Goal: Task Accomplishment & Management: Complete application form

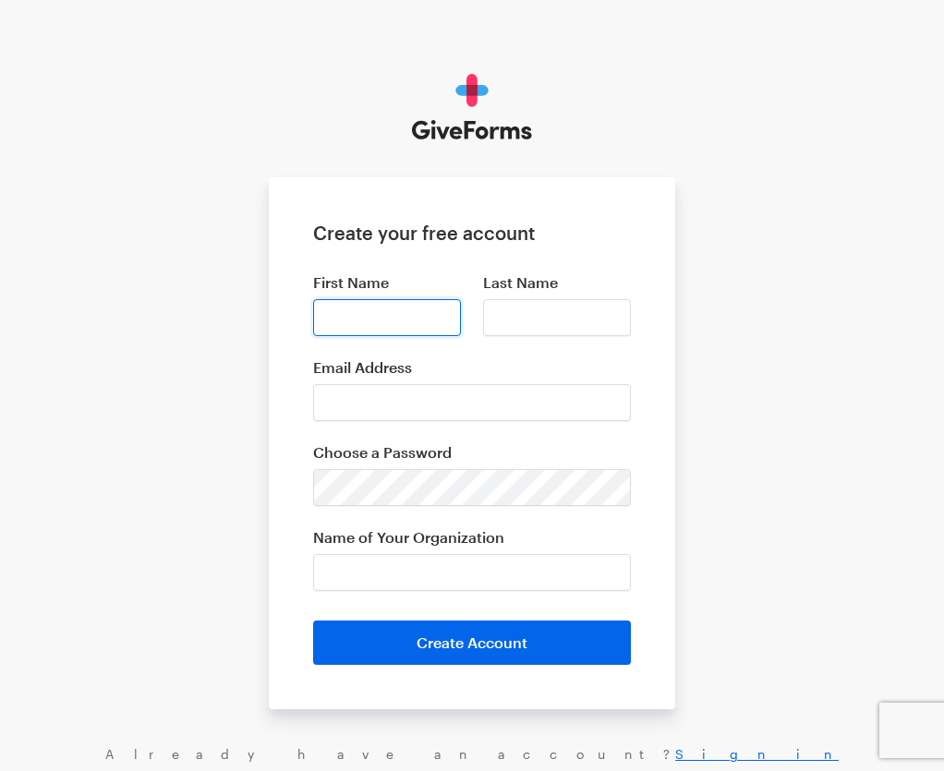
click at [347, 321] on input "First Name" at bounding box center [387, 317] width 148 height 37
type input "vusi"
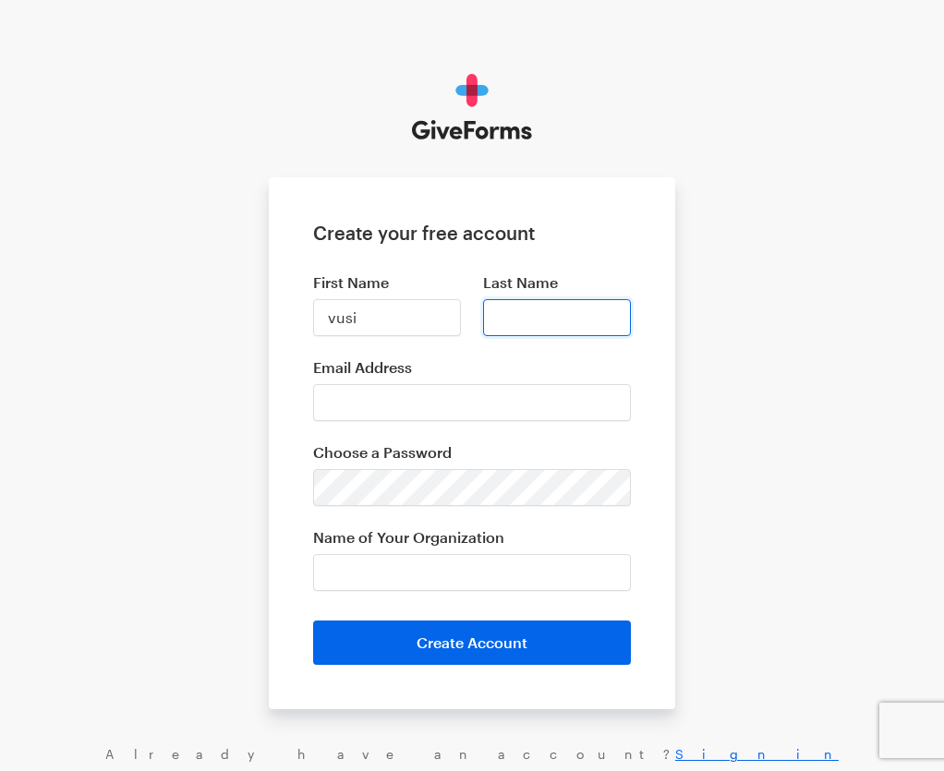
click at [498, 323] on input "Last Name" at bounding box center [557, 317] width 148 height 37
type input "Johanness"
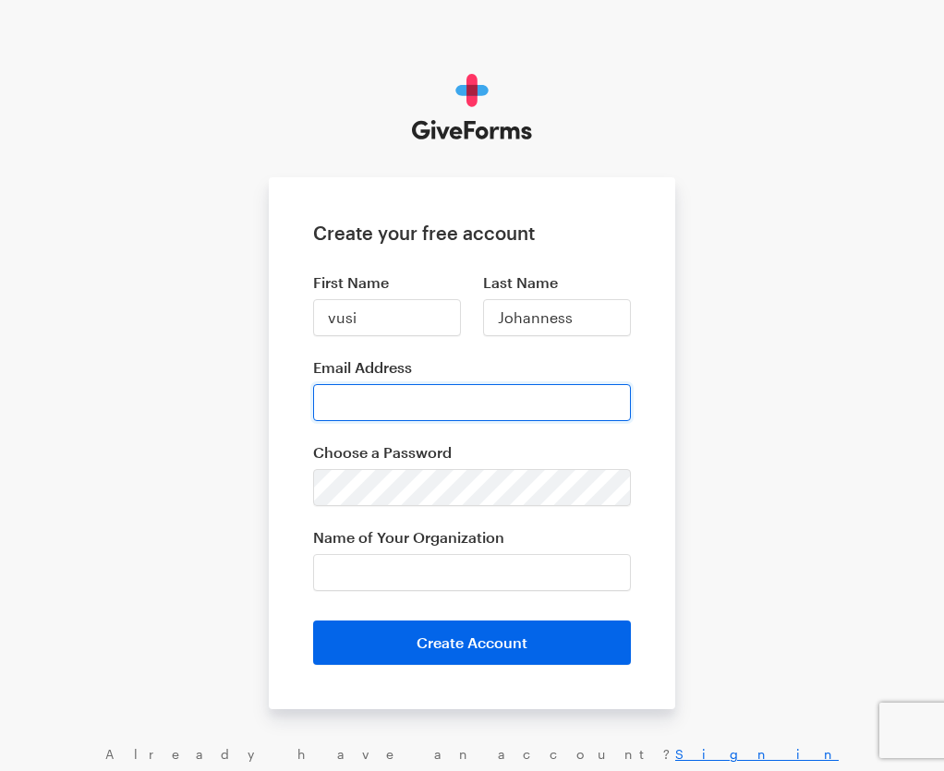
click at [384, 390] on input "Email Address" at bounding box center [472, 402] width 318 height 37
type input "regatammogo@gmail.com"
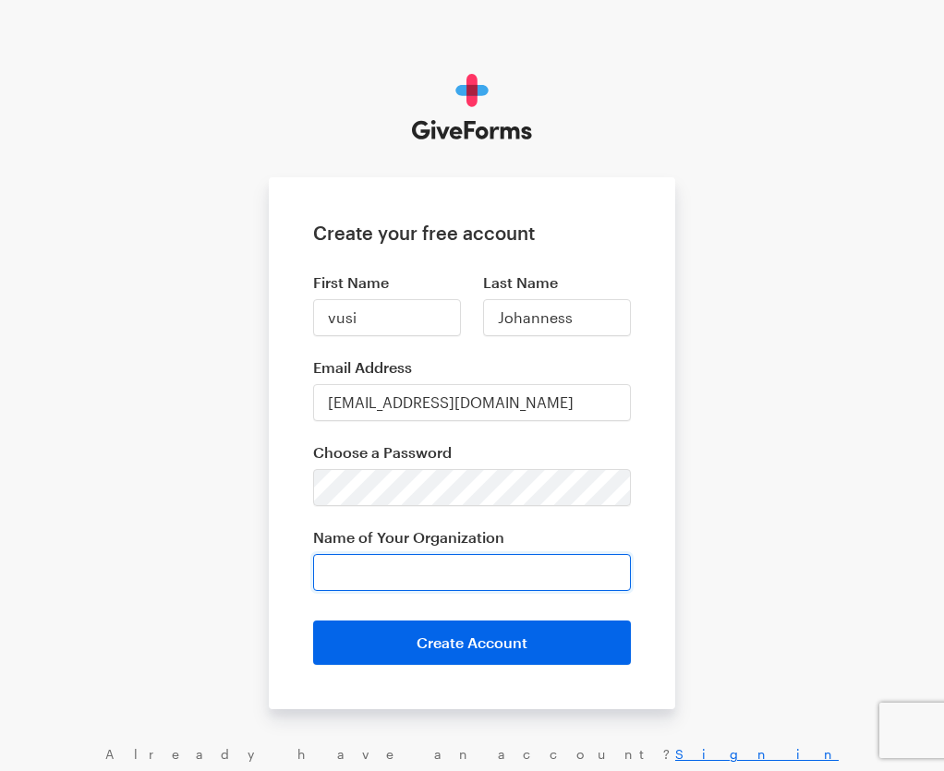
click at [369, 558] on input "Name of Your Organization" at bounding box center [472, 572] width 318 height 37
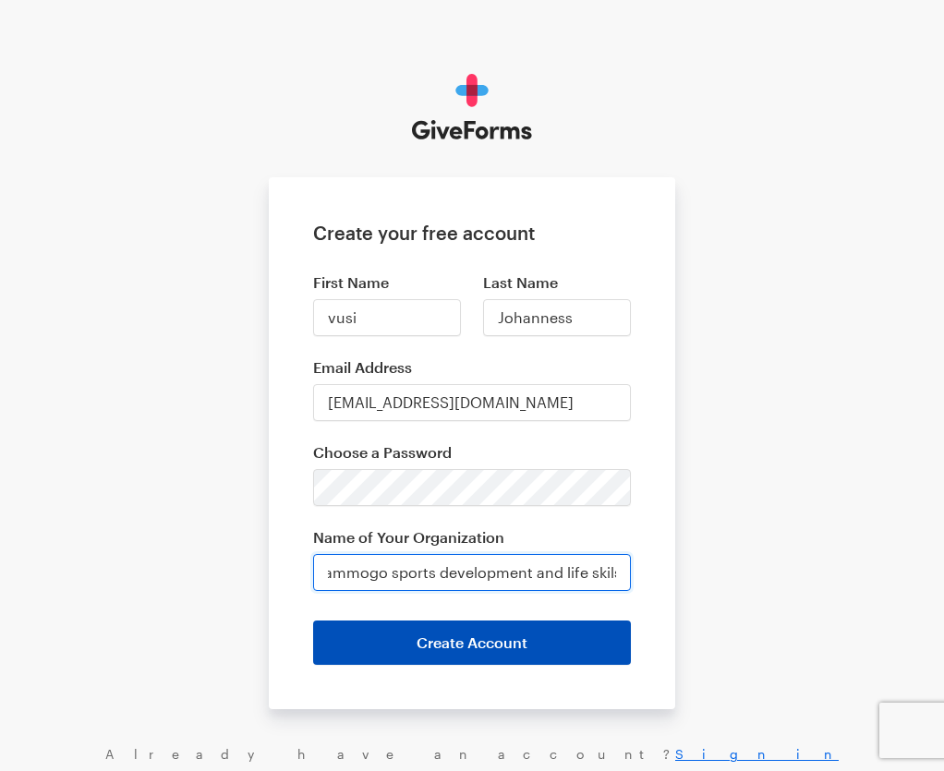
type input "regatammogo sports development and life skils"
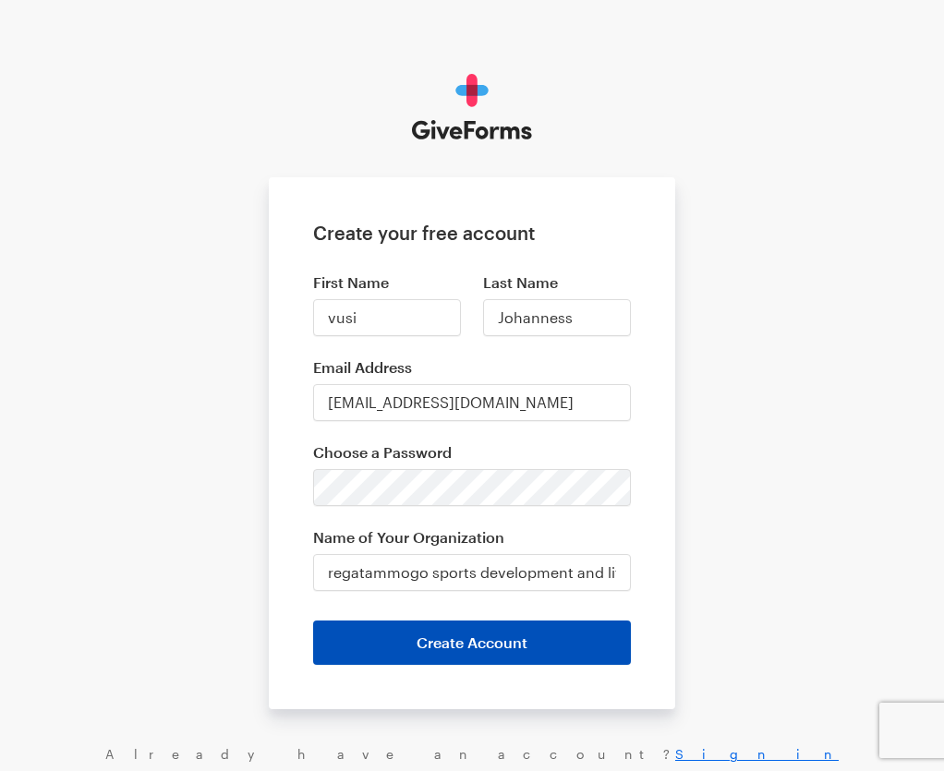
click at [462, 646] on button "Create Account" at bounding box center [472, 643] width 318 height 44
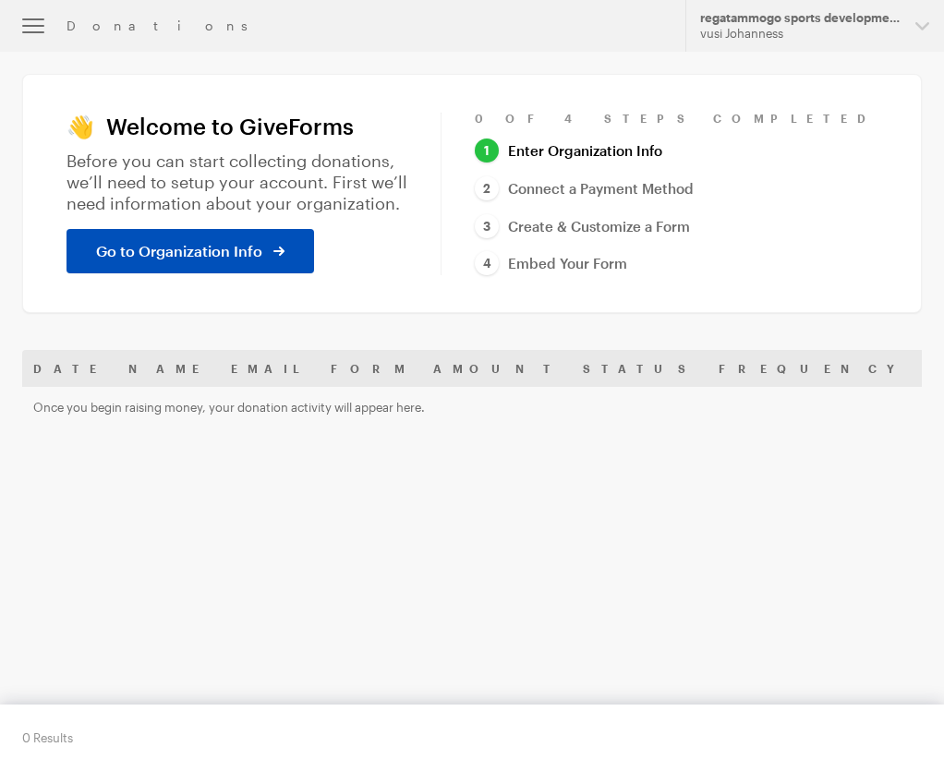
click at [262, 248] on span "Go to Organization Info" at bounding box center [179, 251] width 166 height 22
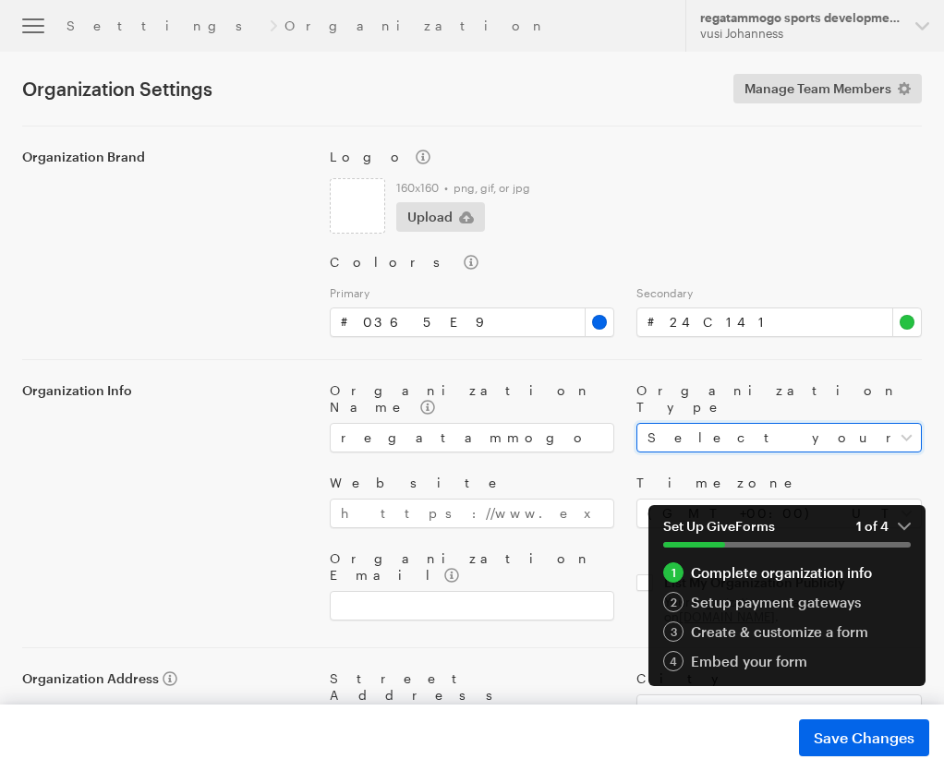
click at [839, 423] on select "Select your organization type Nonprofit Education Religious Political Other" at bounding box center [778, 438] width 285 height 30
select select "nonprofit"
click at [657, 423] on select "Select your organization type Nonprofit Education Religious Political Other" at bounding box center [778, 438] width 285 height 30
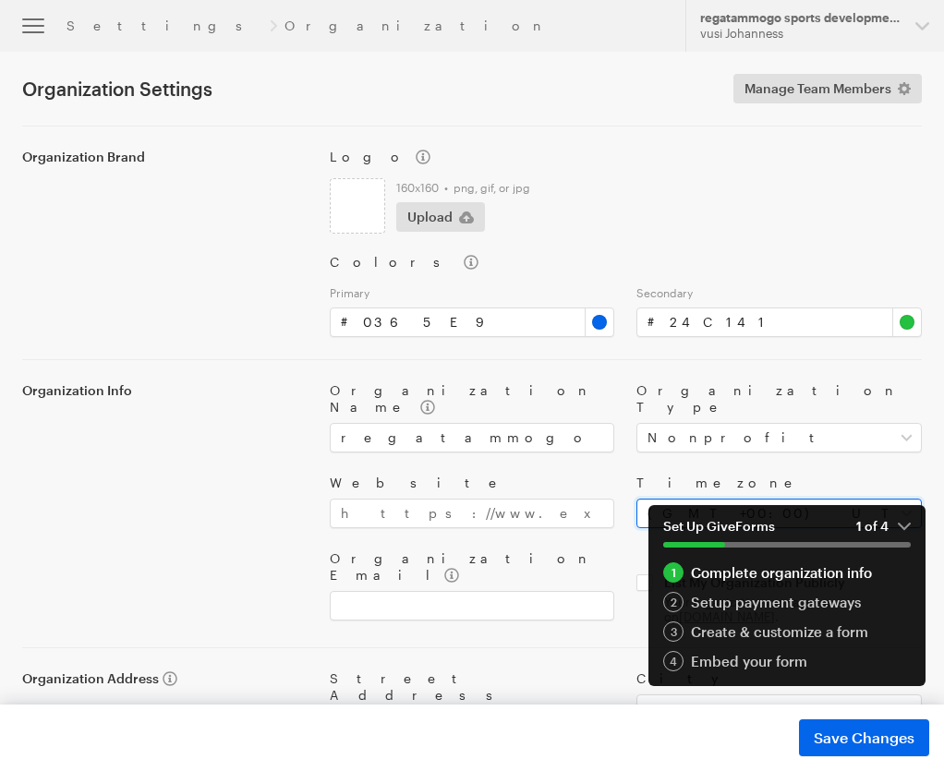
click at [870, 499] on select "Select your timezone (GMT-12:00) International Date Line West (GMT-11:00) Ameri…" at bounding box center [778, 514] width 285 height 30
click at [319, 452] on div "Organization Info" at bounding box center [165, 503] width 308 height 243
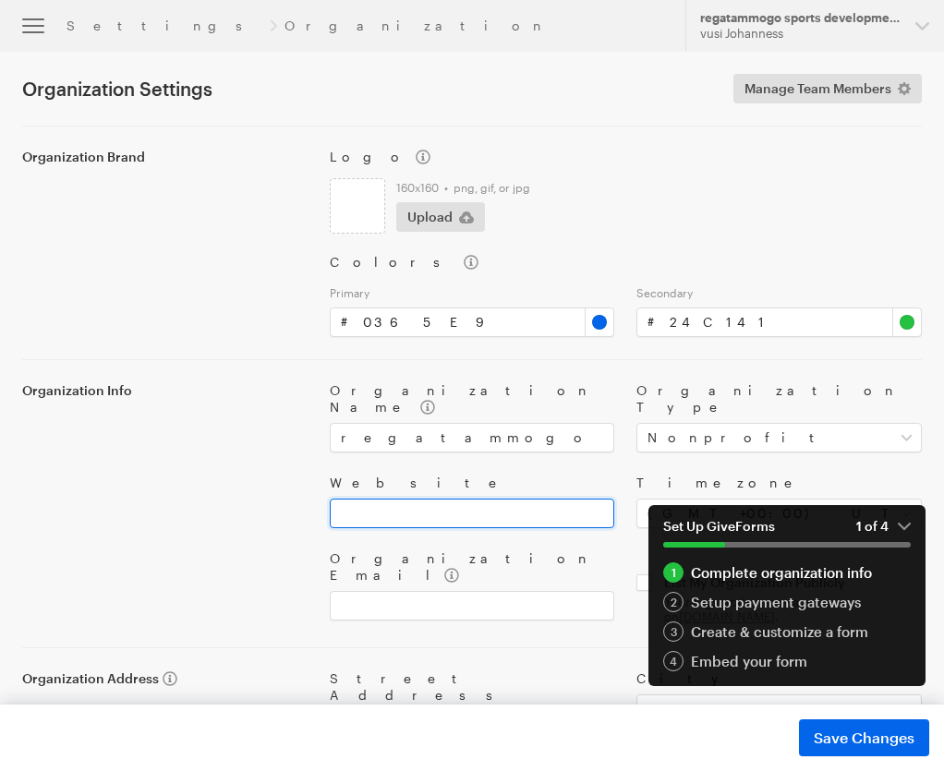
click at [415, 499] on input "Website" at bounding box center [472, 514] width 285 height 30
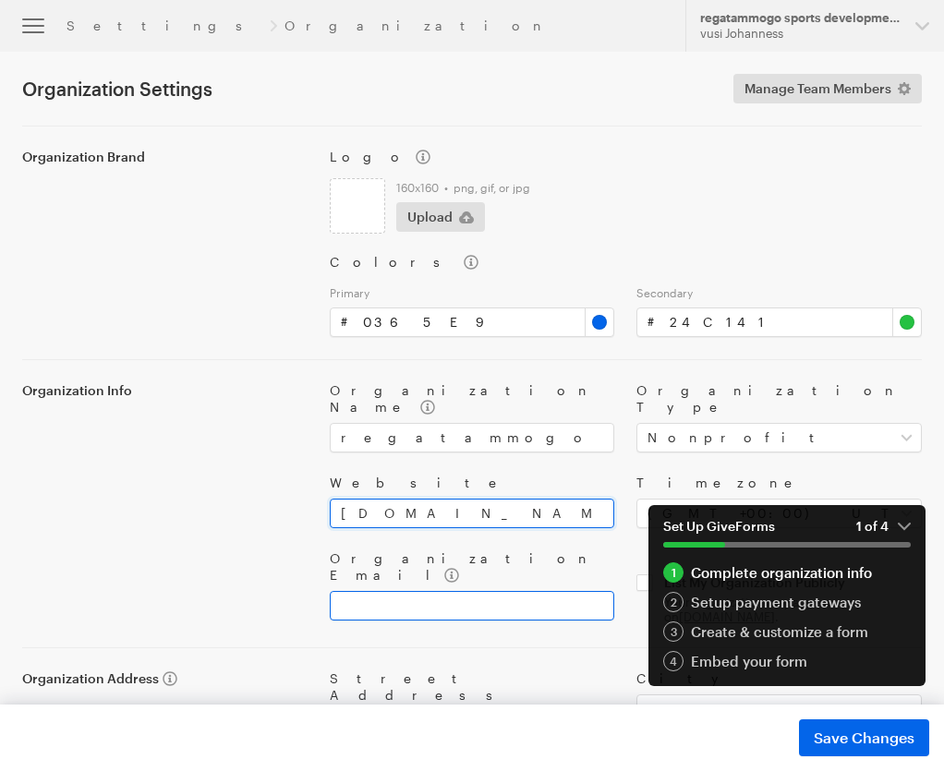
type input "www.regatammogo.org"
click at [400, 591] on input "Organization Email" at bounding box center [472, 606] width 285 height 30
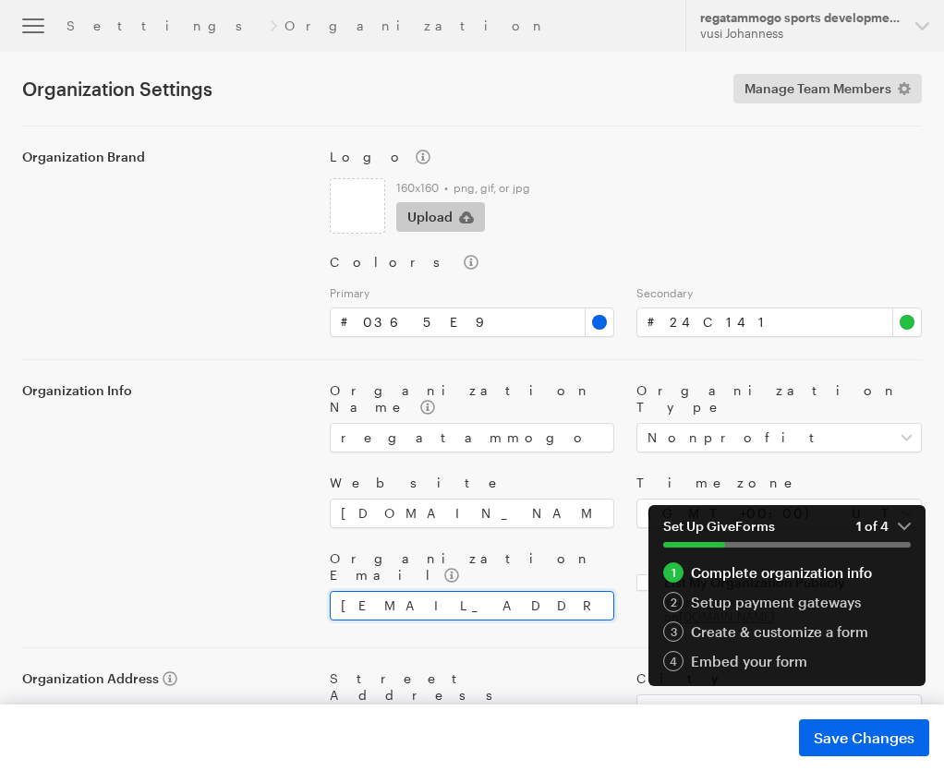
type input "regatammogo@gmail.com"
click at [453, 222] on span "Upload" at bounding box center [429, 217] width 45 height 22
type input "C:\fakepath\logo.jpg"
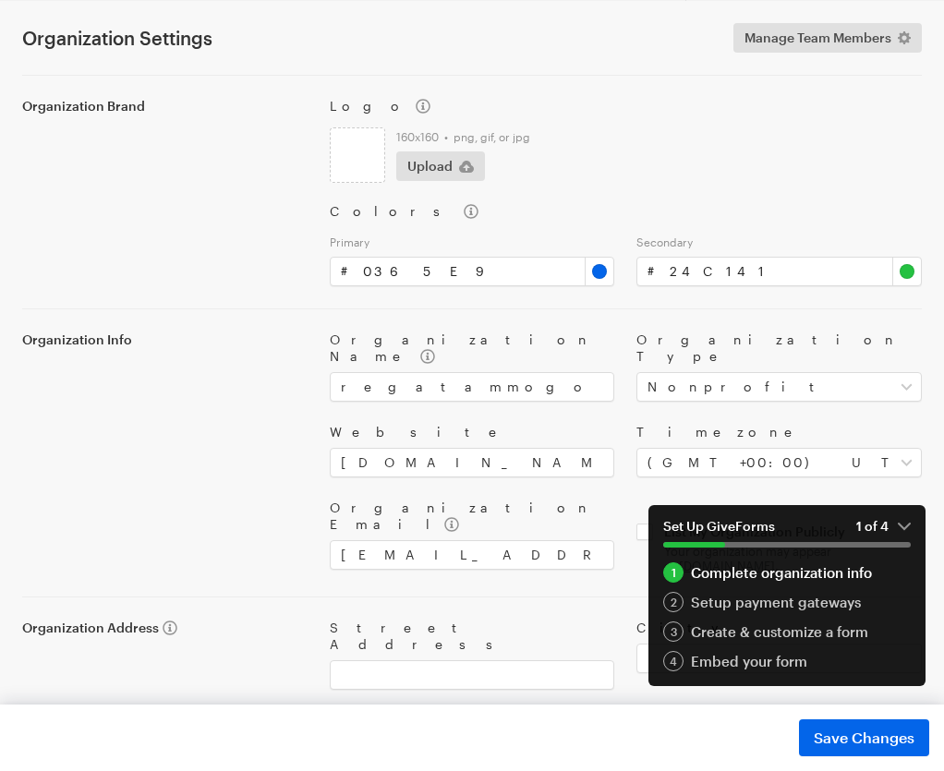
scroll to position [52, 0]
click at [615, 256] on input "#0365e9" at bounding box center [472, 271] width 285 height 30
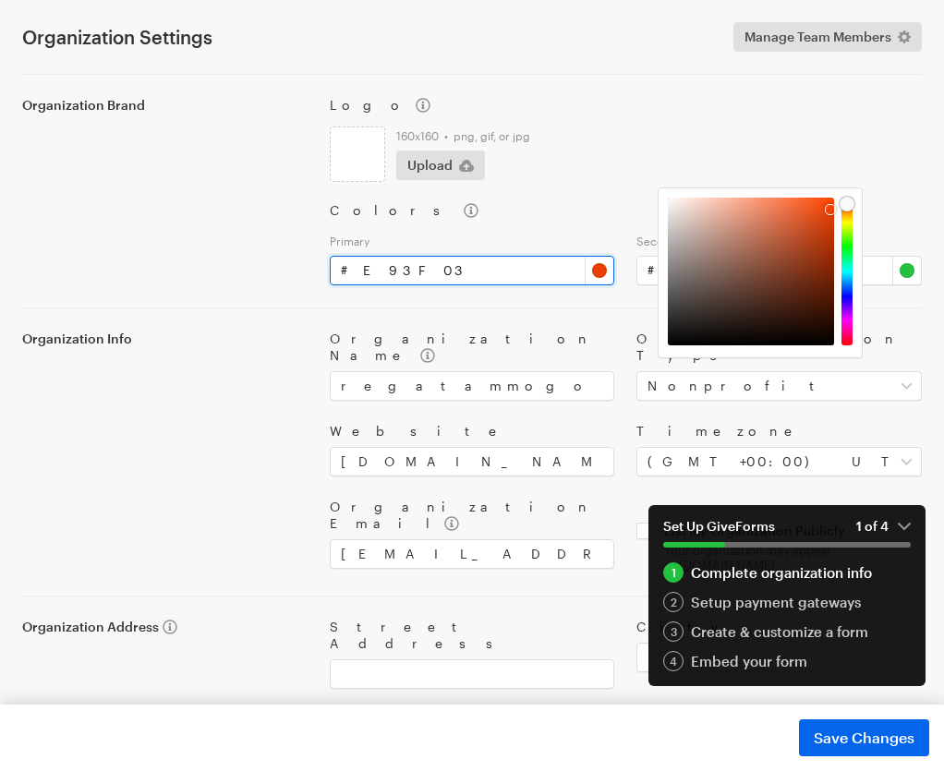
click at [846, 204] on div at bounding box center [846, 272] width 11 height 148
type input "#e95903"
click at [852, 207] on div at bounding box center [847, 207] width 15 height 15
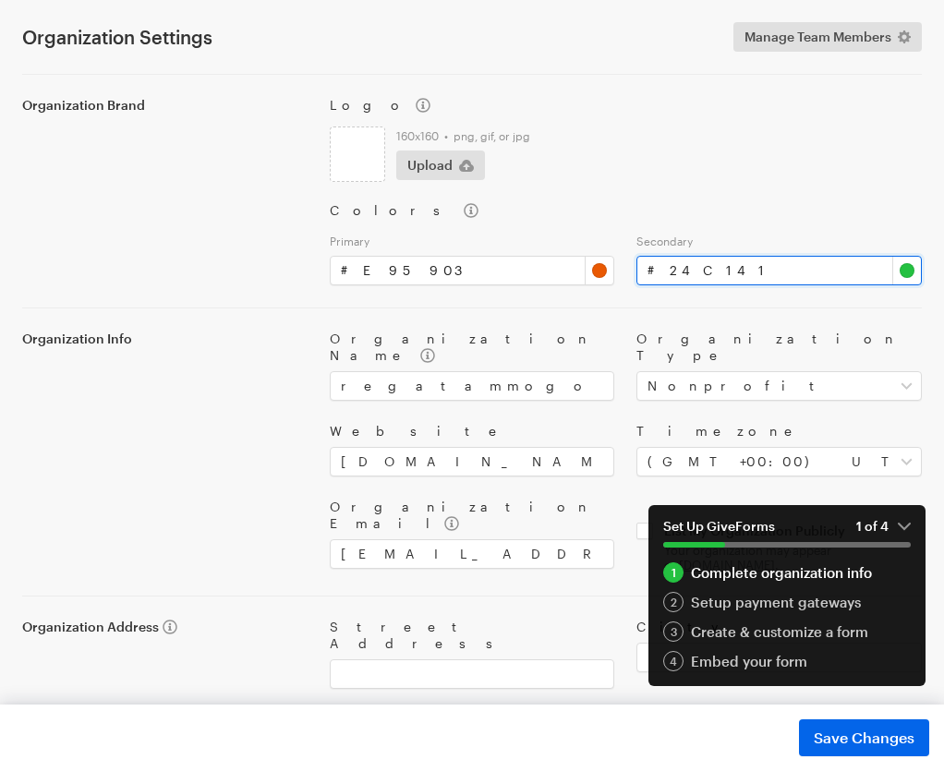
click at [911, 256] on input "#24c141" at bounding box center [778, 271] width 285 height 30
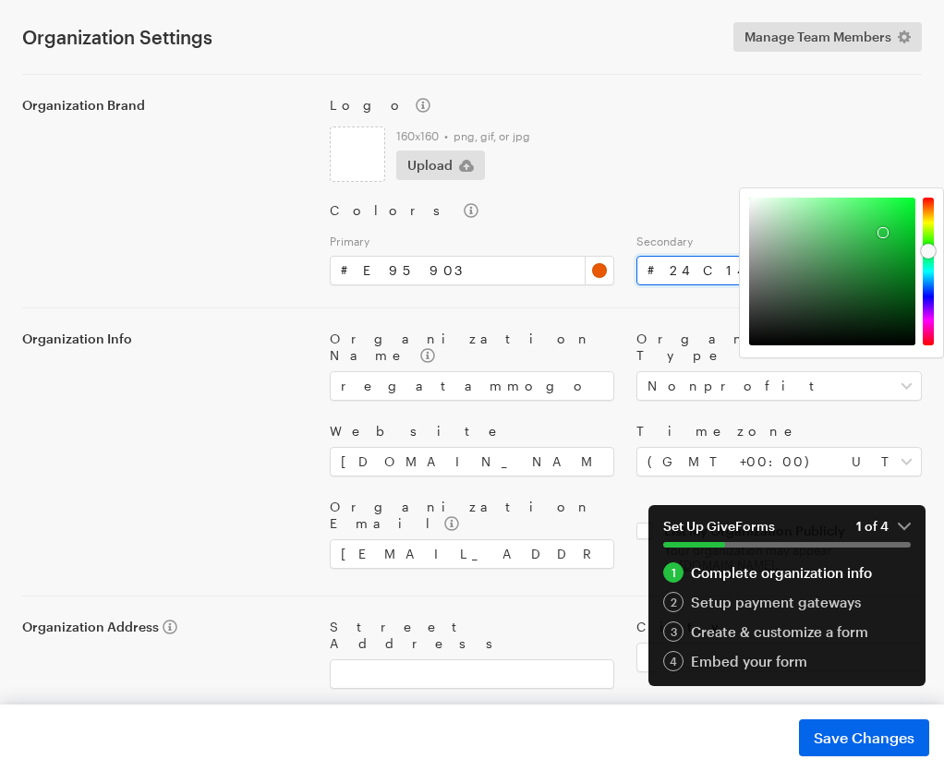
click at [904, 256] on input "#24c141" at bounding box center [778, 271] width 285 height 30
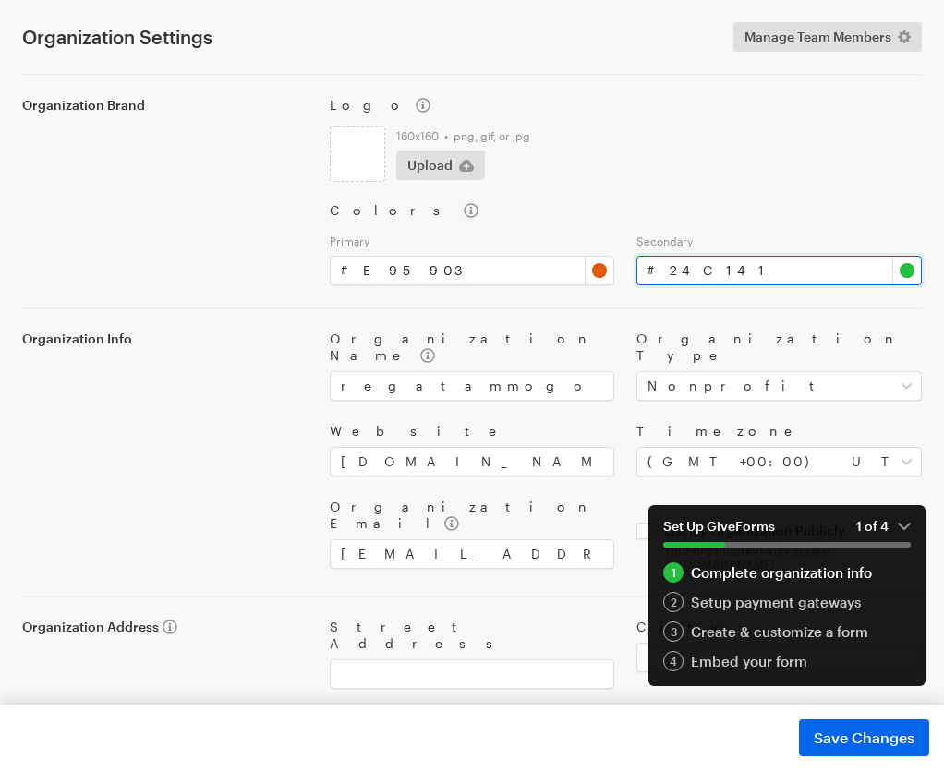
click at [904, 256] on input "#24c141" at bounding box center [778, 271] width 285 height 30
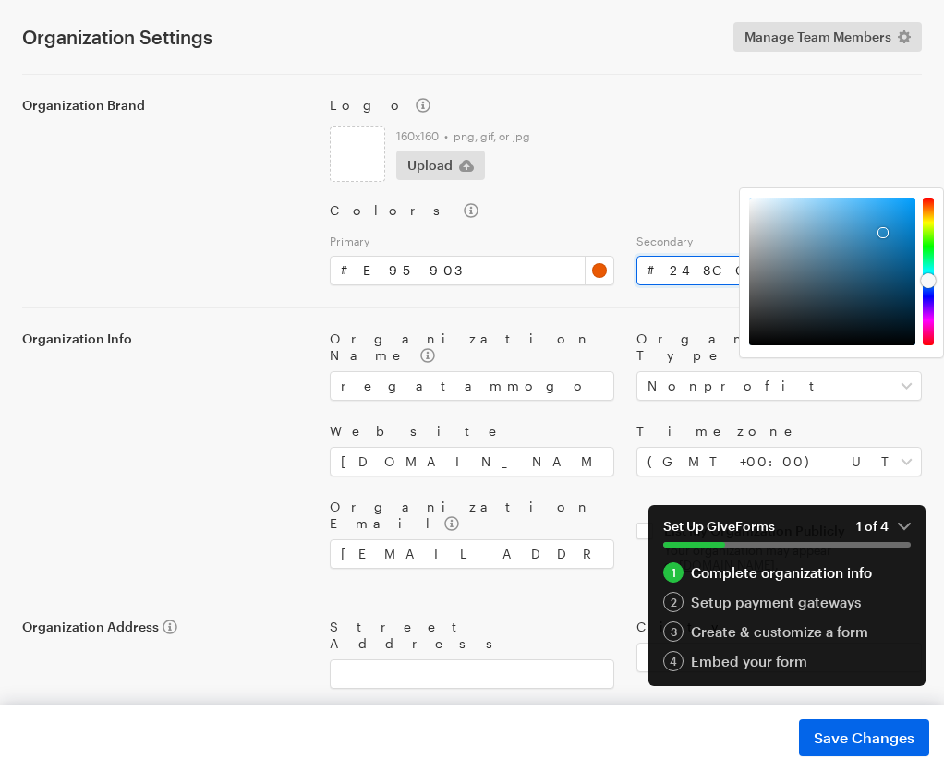
type input "#2492c1"
drag, startPoint x: 926, startPoint y: 246, endPoint x: 911, endPoint y: 279, distance: 36.8
click at [911, 279] on div at bounding box center [841, 272] width 185 height 148
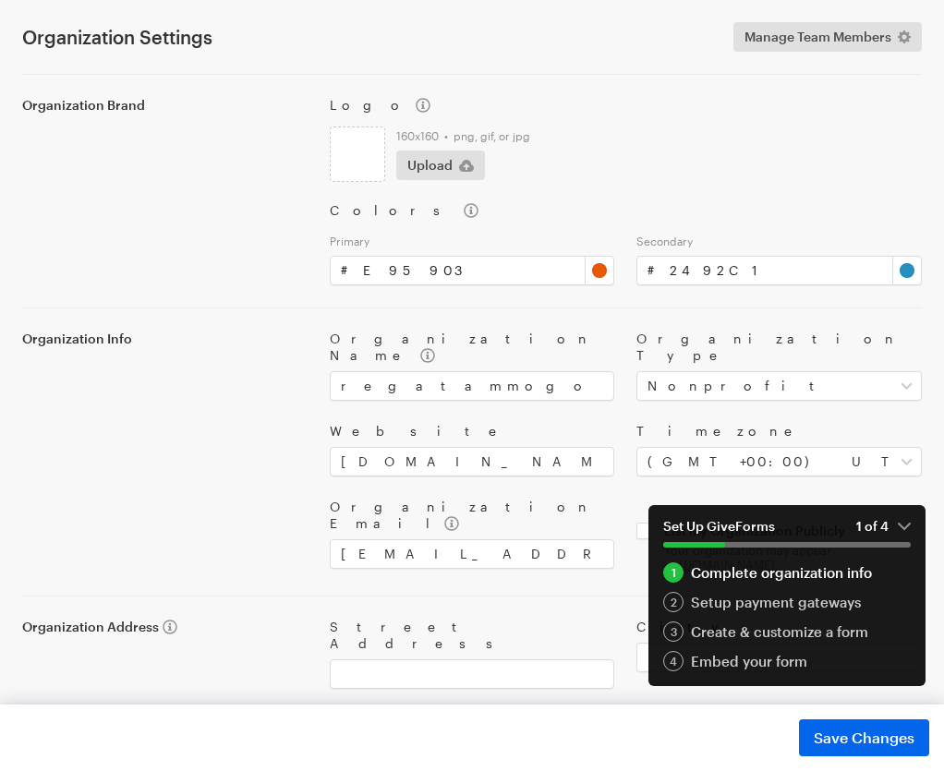
click at [906, 102] on div "Logo 160x160 • png, gif, or jpg Upload Colors Primary # #e95903 Secondary # #24…" at bounding box center [626, 180] width 614 height 211
click at [660, 523] on input "checkbox" at bounding box center [778, 548] width 285 height 51
checkbox input "true"
click at [277, 619] on div "Organization Address" at bounding box center [165, 738] width 308 height 238
click at [442, 659] on input "Street Address" at bounding box center [472, 674] width 285 height 30
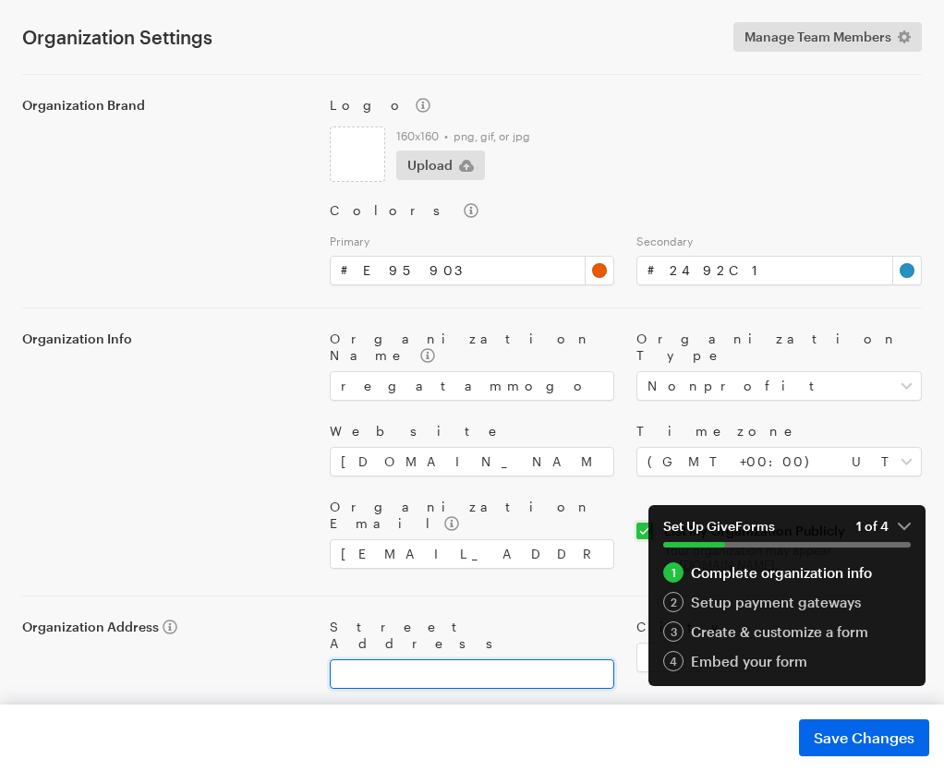
type input "Naledi"
type input "soweto"
type input "1868"
select select "ZA"
click at [494, 735] on input "State / Province" at bounding box center [524, 750] width 388 height 30
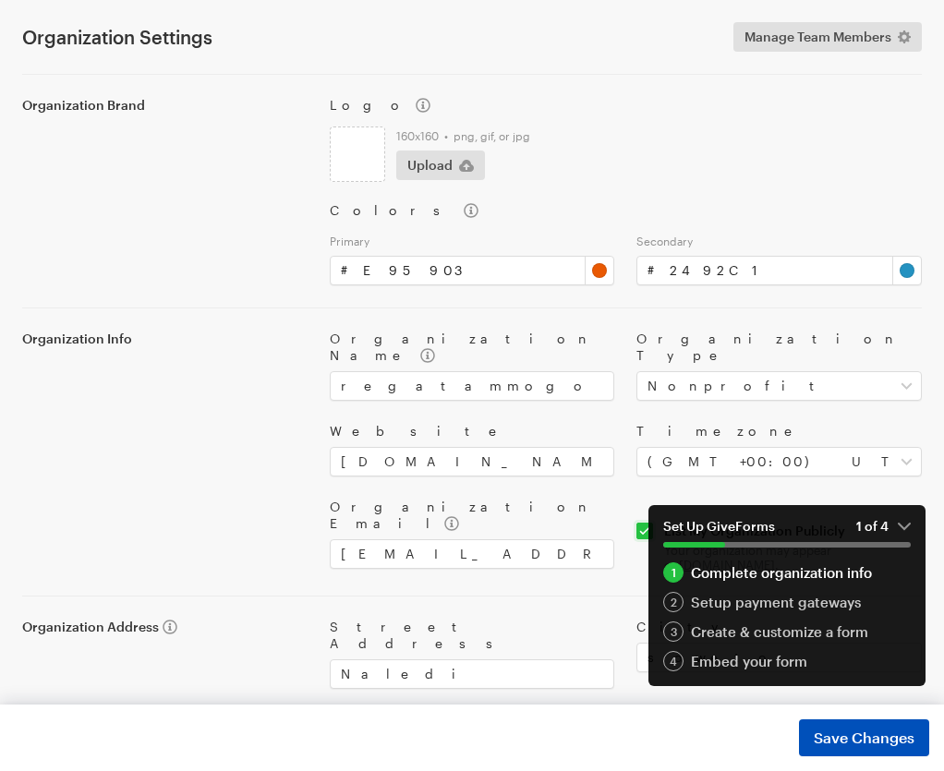
type input "Gauteng"
click at [888, 738] on span "Save Changes" at bounding box center [864, 738] width 101 height 22
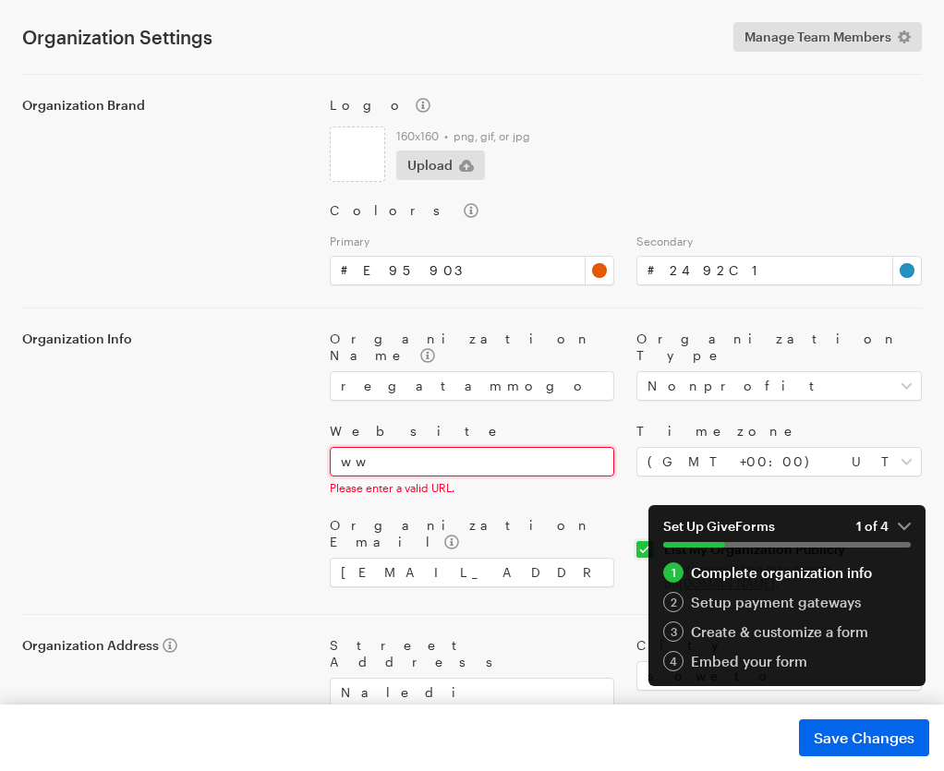
type input "w"
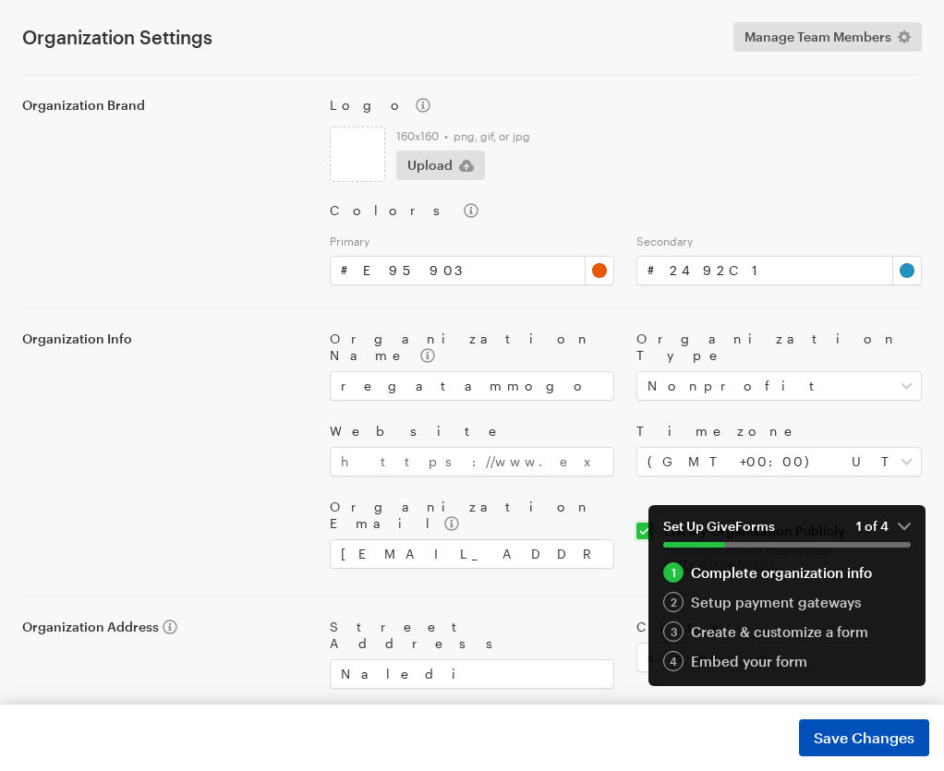
click at [838, 732] on span "Save Changes" at bounding box center [864, 738] width 101 height 22
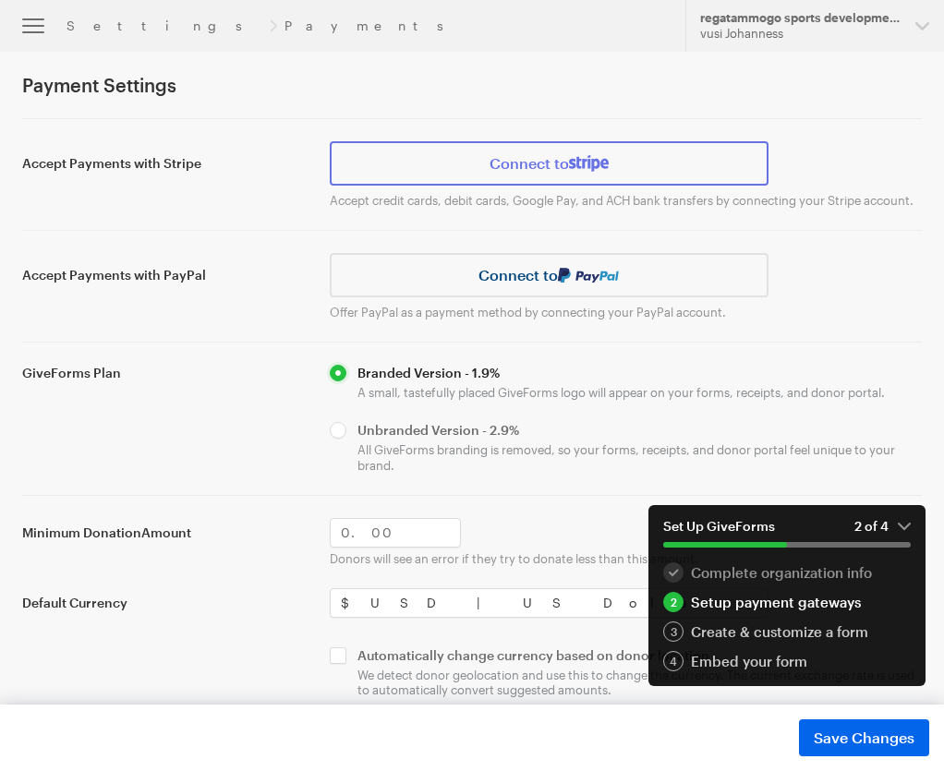
click at [473, 169] on link "Connect to" at bounding box center [549, 163] width 439 height 44
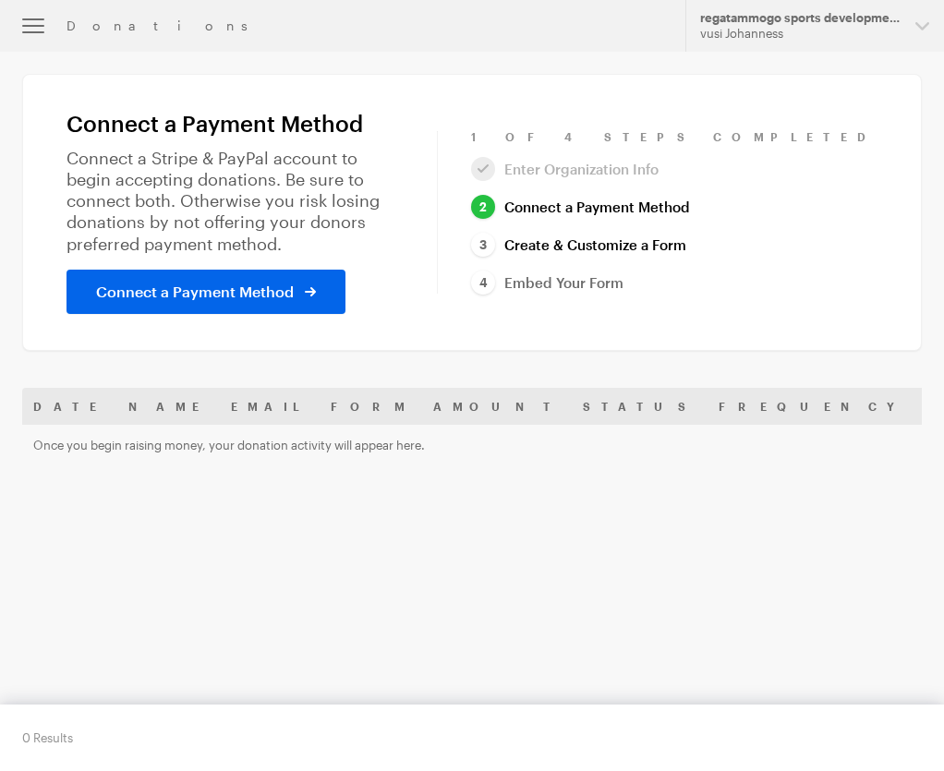
click at [674, 254] on link "Create & Customize a Form" at bounding box center [578, 245] width 215 height 25
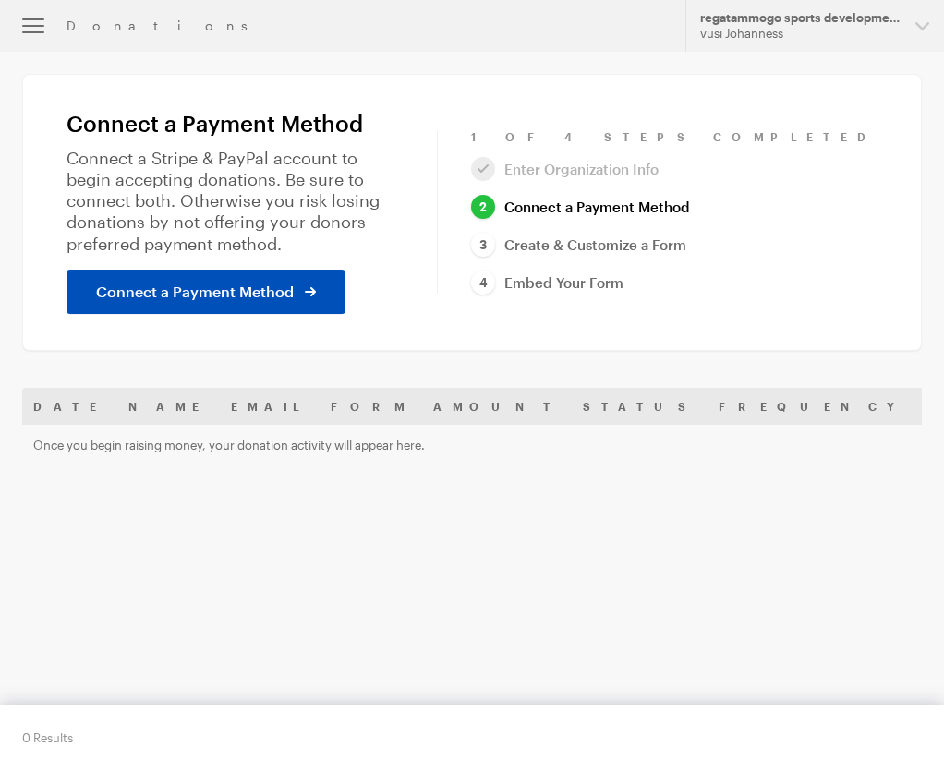
click at [269, 300] on span "Connect a Payment Method" at bounding box center [195, 292] width 198 height 22
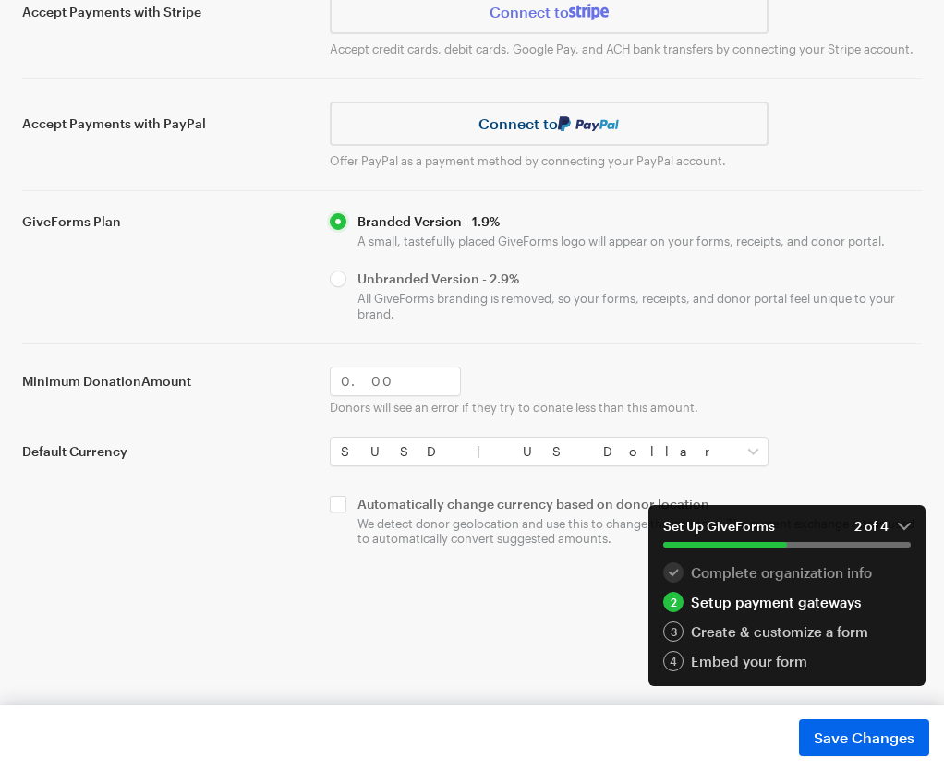
scroll to position [185, 0]
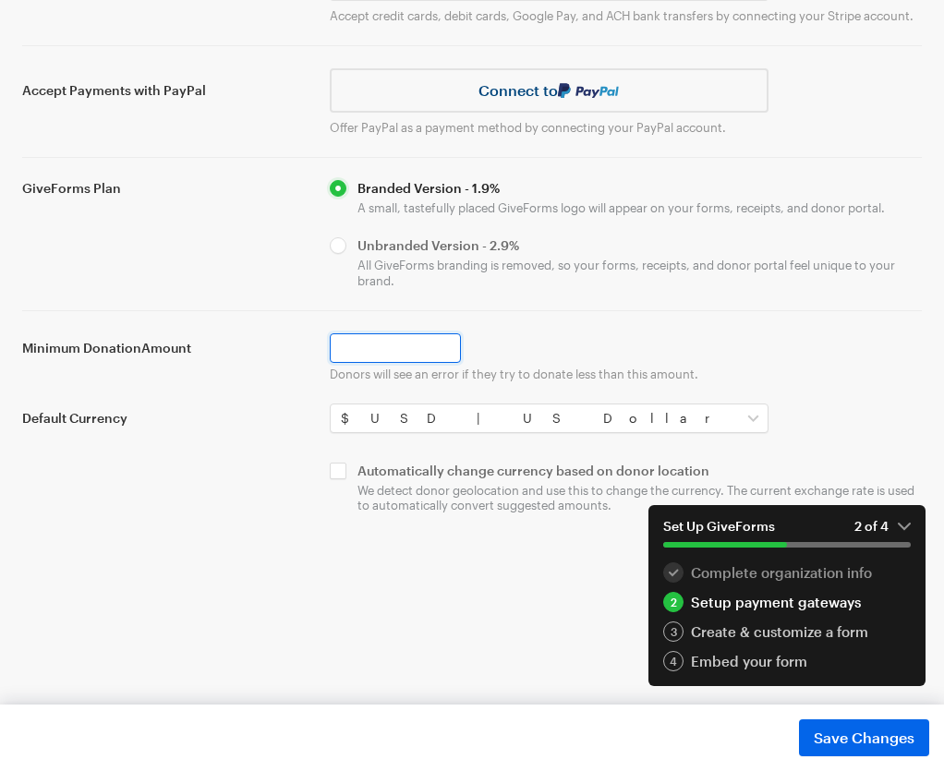
click at [395, 363] on input "Minimum Donation Amount" at bounding box center [395, 348] width 131 height 30
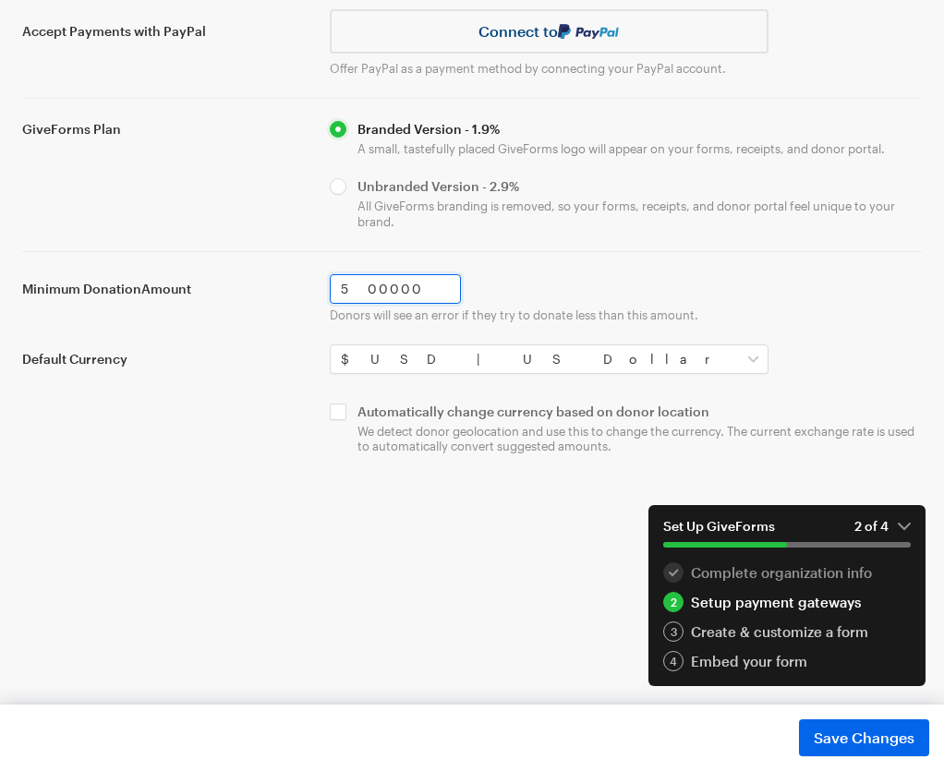
scroll to position [324, 0]
type input "500000"
click at [389, 404] on input "checkbox" at bounding box center [626, 429] width 592 height 51
checkbox input "true"
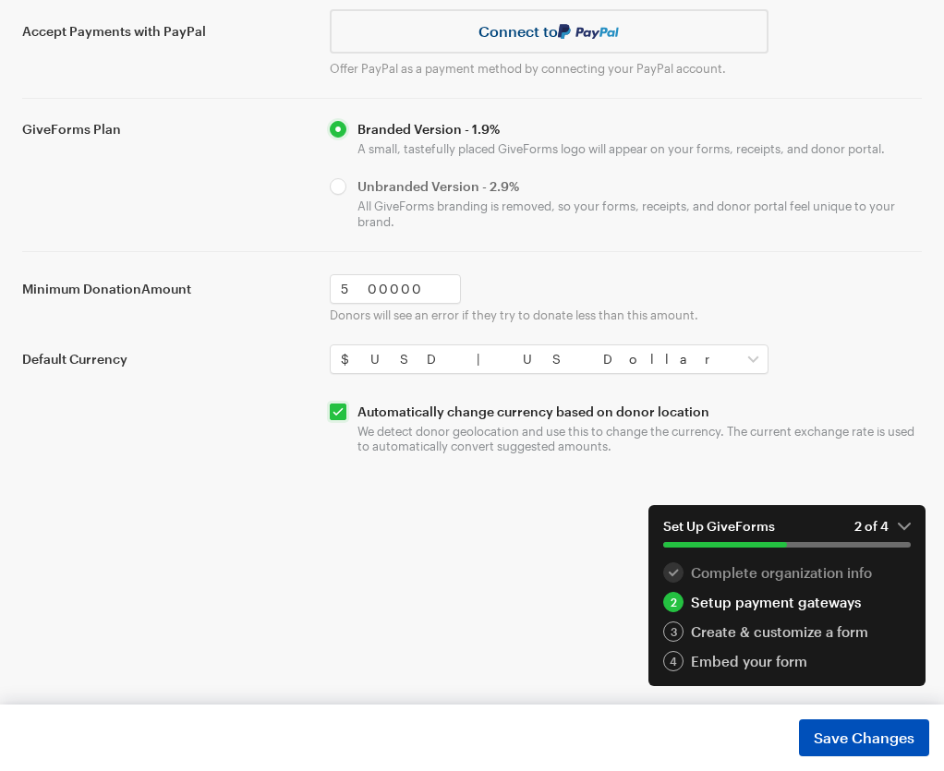
click at [881, 737] on span "Save Changes" at bounding box center [864, 738] width 101 height 22
click at [674, 633] on div "3" at bounding box center [673, 632] width 20 height 20
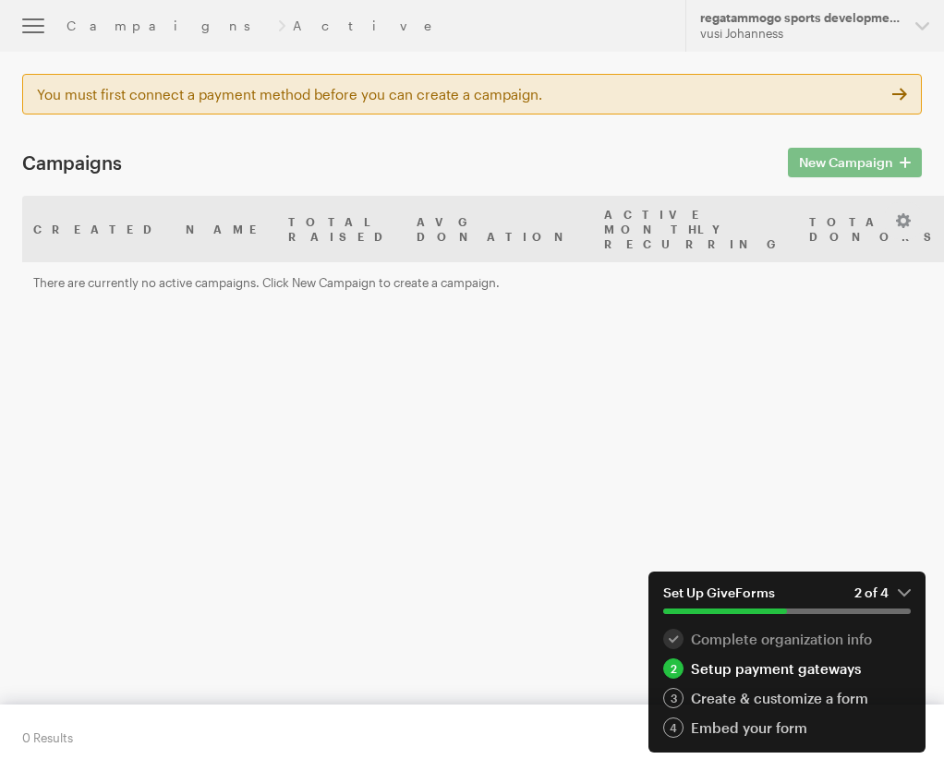
click at [892, 100] on polygon at bounding box center [899, 94] width 15 height 12
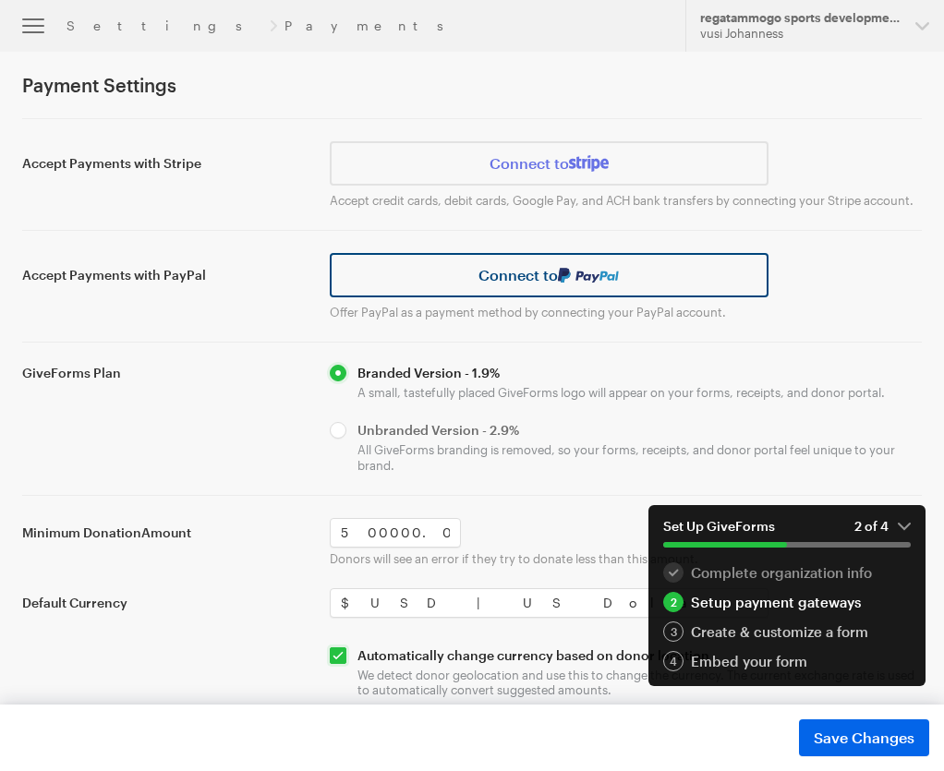
click at [552, 283] on link "Connect to" at bounding box center [549, 275] width 439 height 44
